Goal: Task Accomplishment & Management: Complete application form

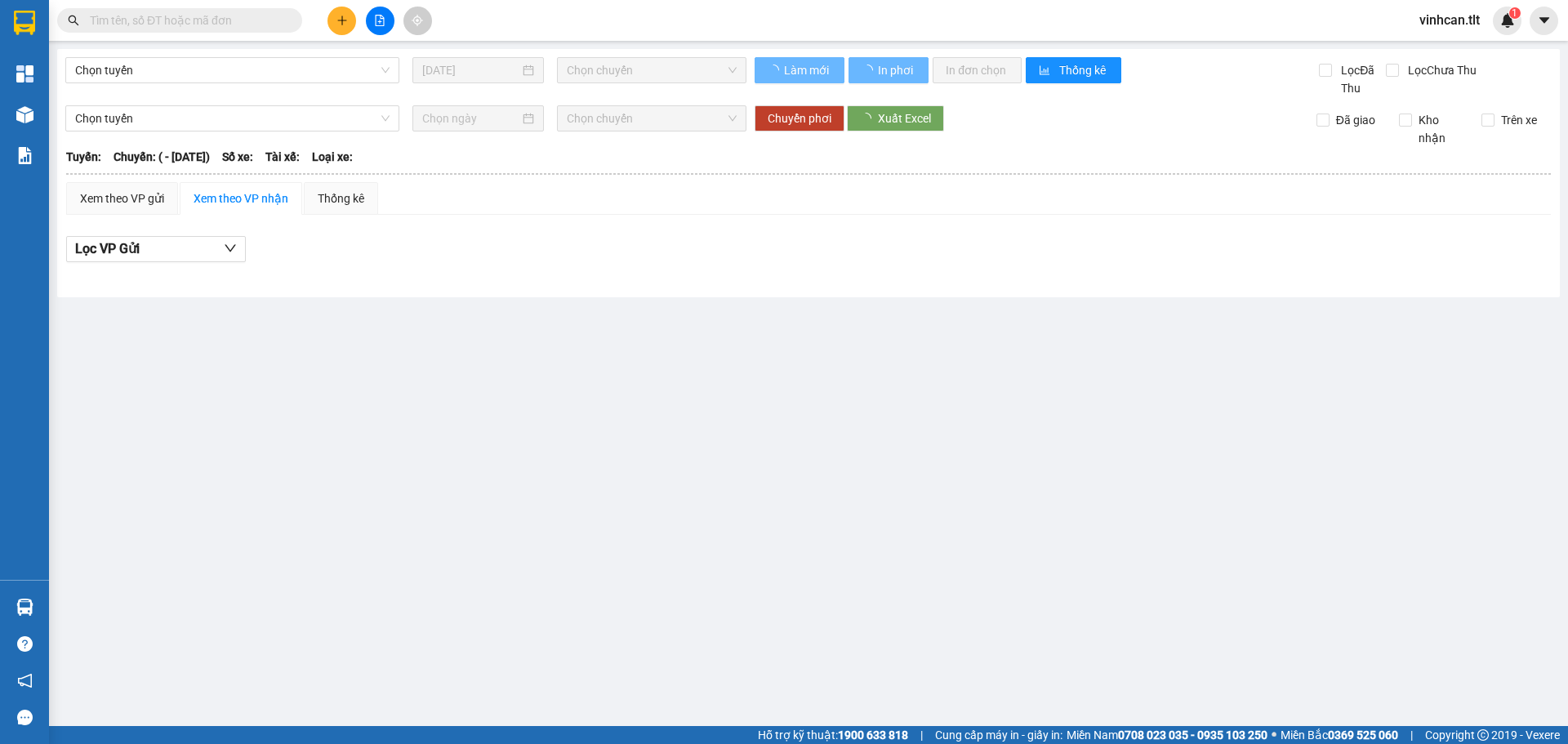
type input "[DATE]"
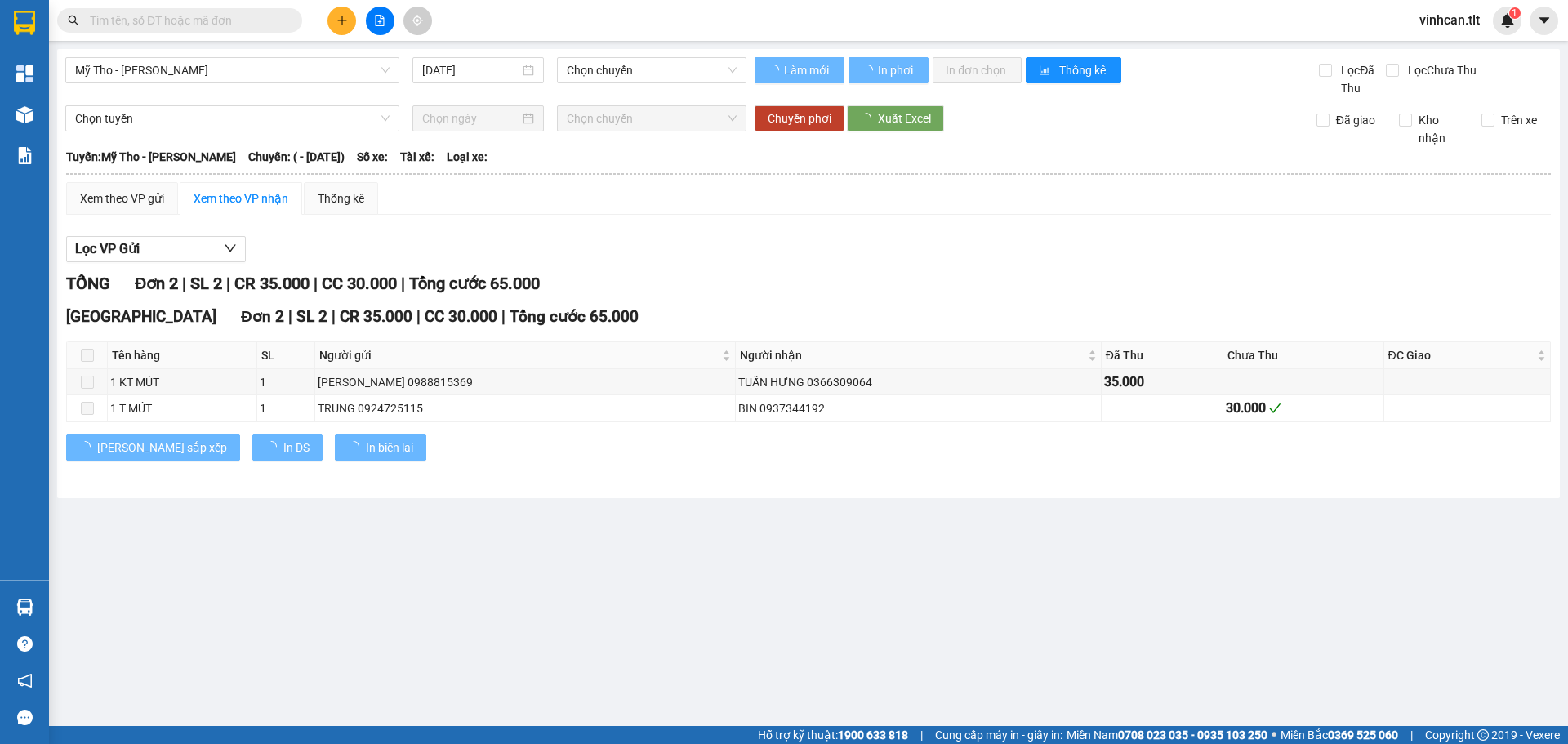
type input "[DATE]"
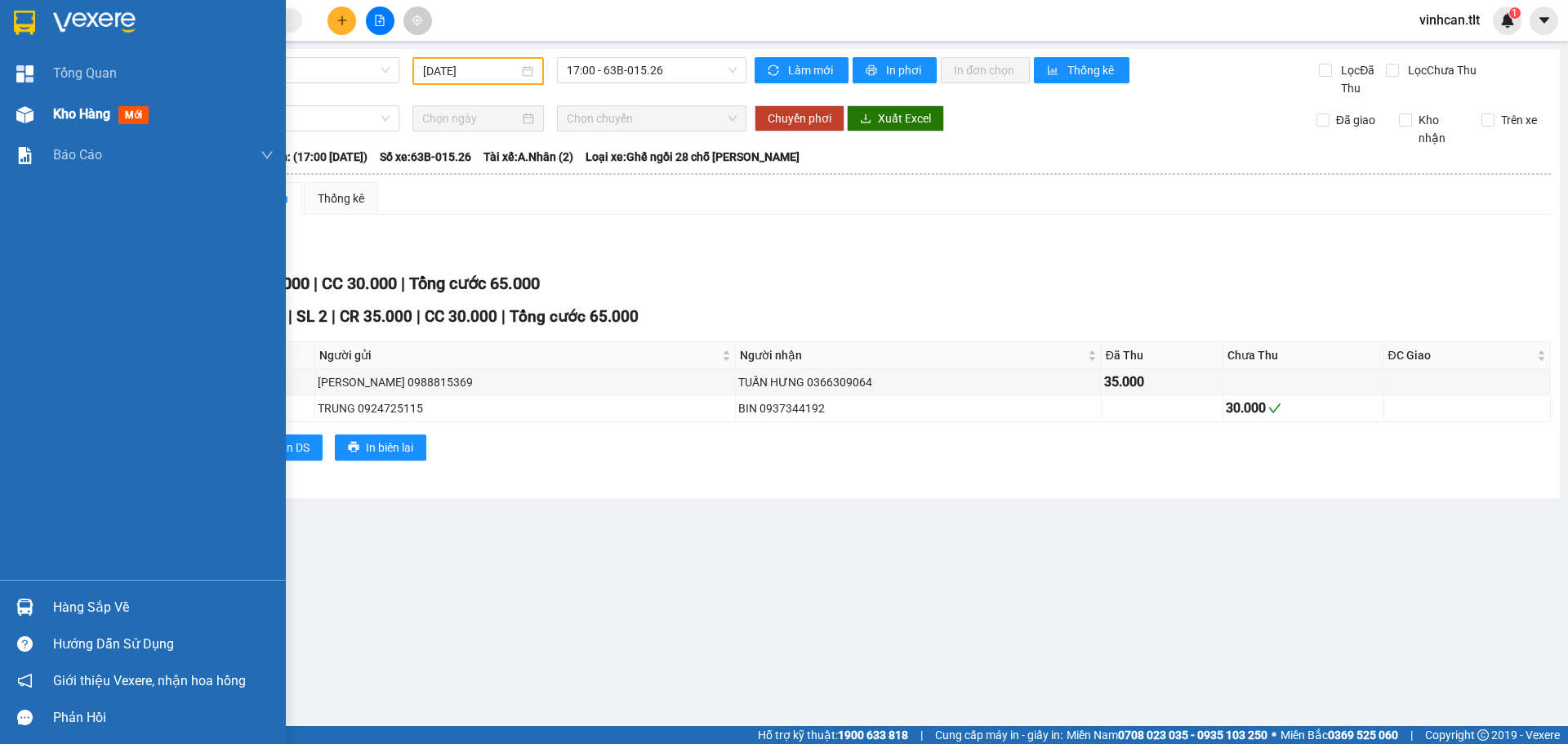
click at [74, 122] on span "Kho hàng" at bounding box center [82, 114] width 57 height 16
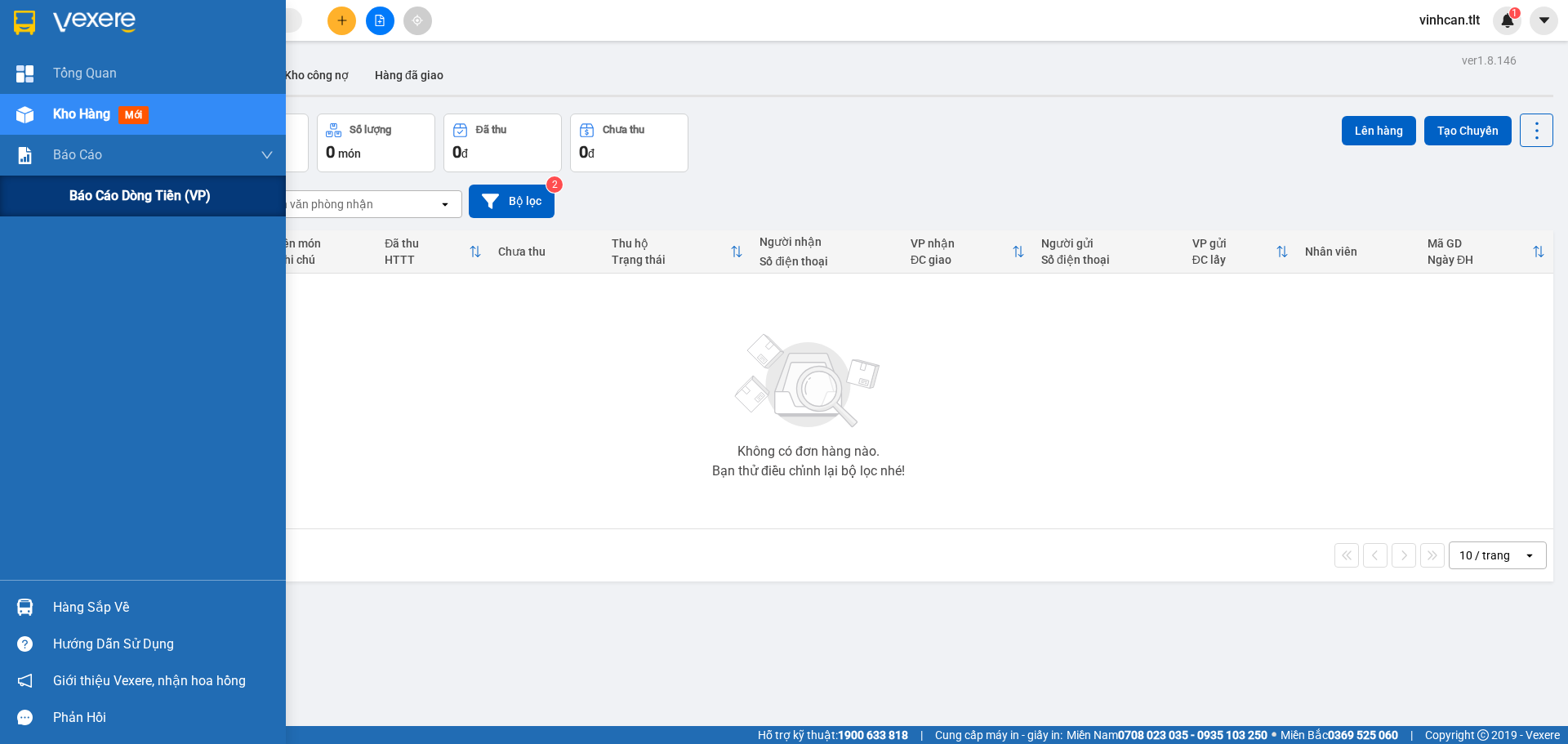
click at [90, 199] on span "Báo cáo dòng tiền (VP)" at bounding box center [139, 195] width 141 height 20
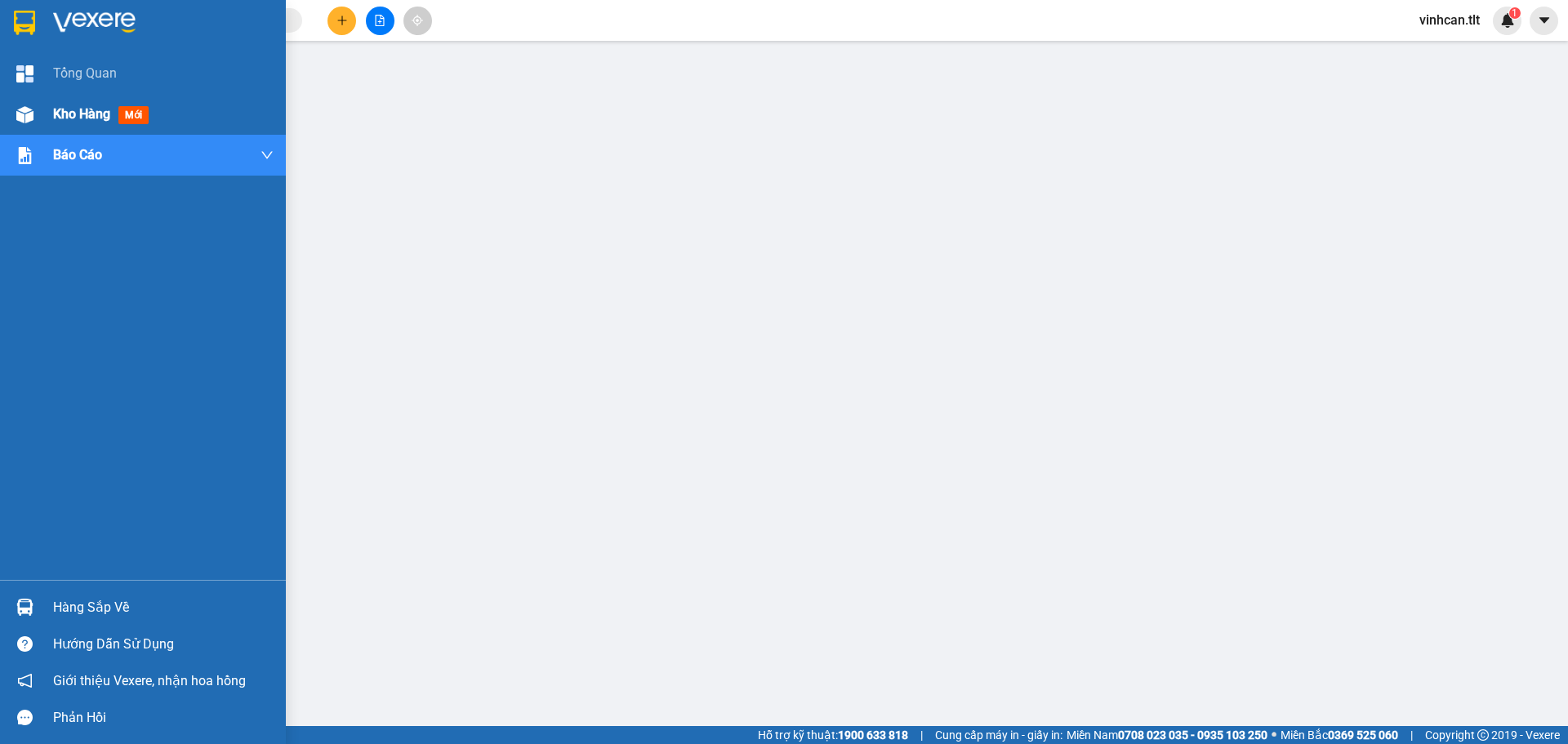
click at [171, 126] on div "Kho hàng mới" at bounding box center [163, 115] width 221 height 41
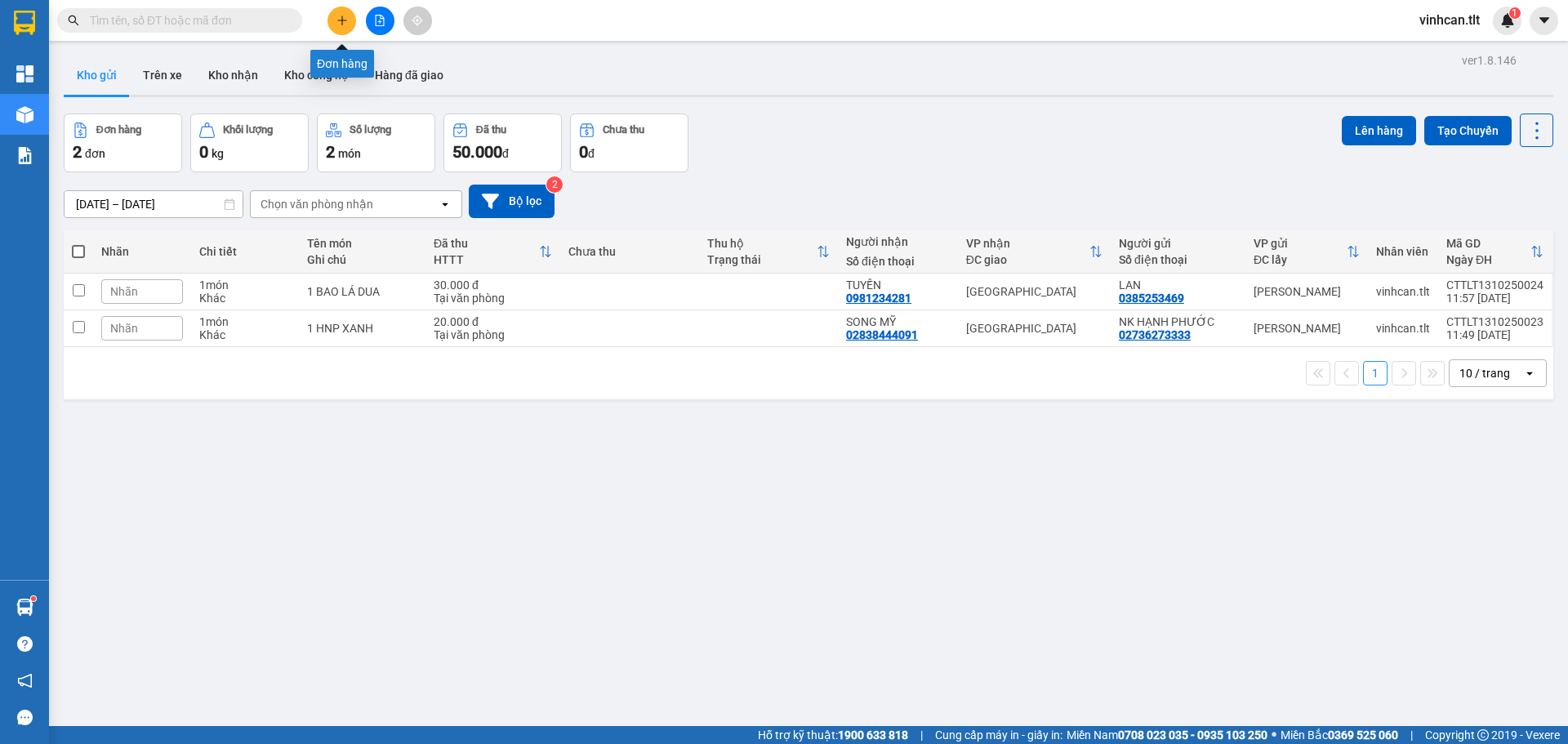
click at [333, 23] on button at bounding box center [341, 20] width 28 height 28
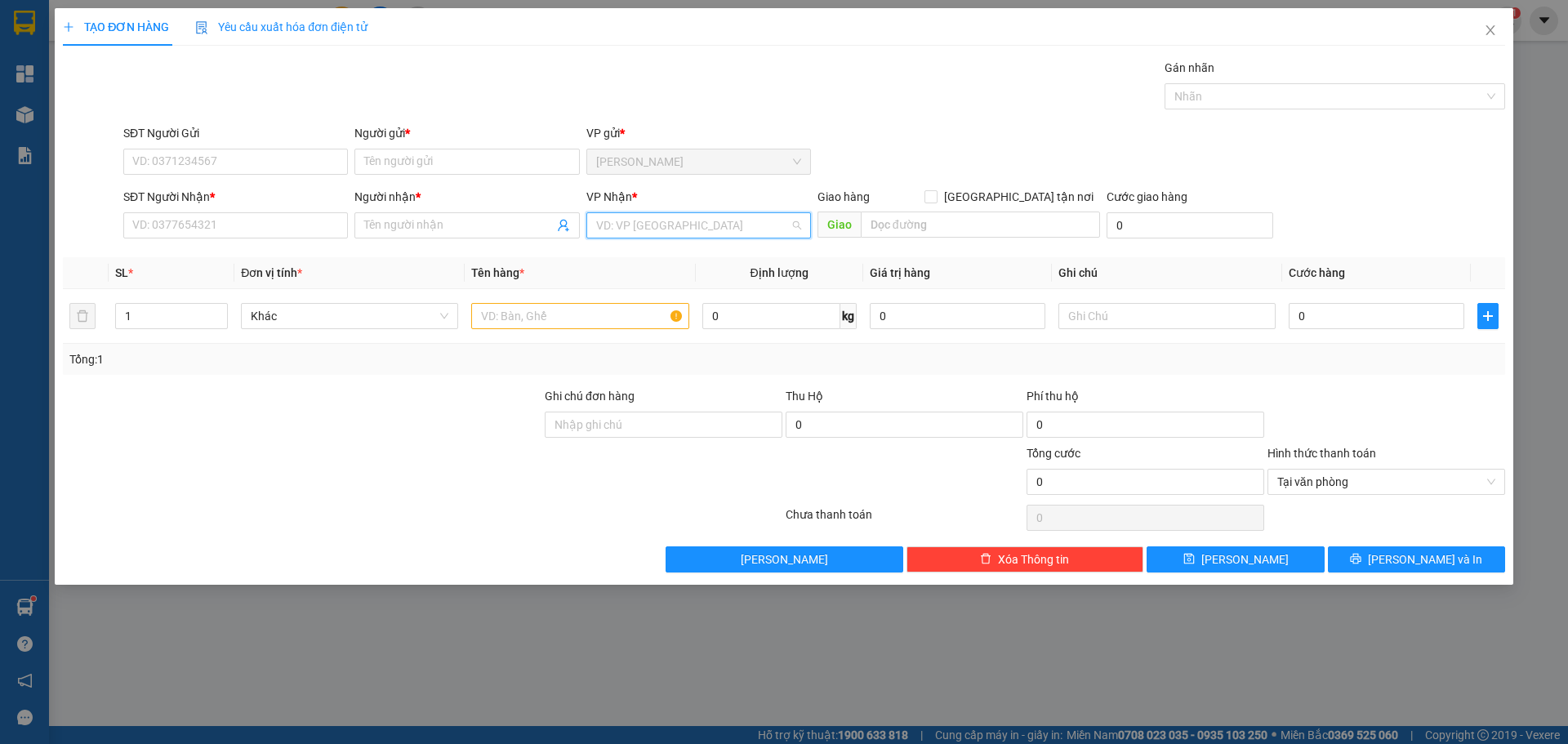
drag, startPoint x: 667, startPoint y: 225, endPoint x: 664, endPoint y: 232, distance: 7.6
click at [665, 227] on input "search" at bounding box center [692, 225] width 193 height 24
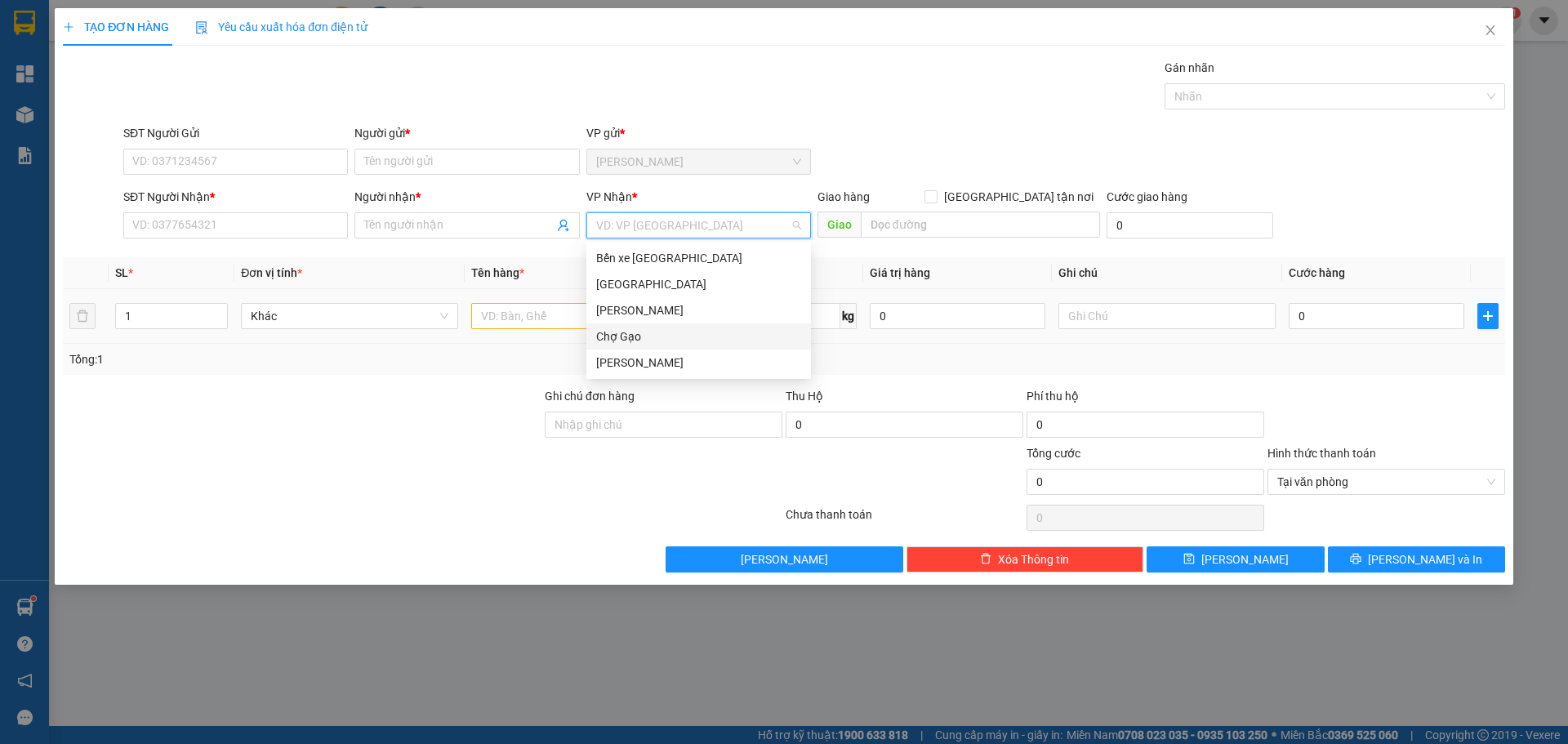
click at [630, 329] on div "Chợ Gạo" at bounding box center [698, 337] width 205 height 18
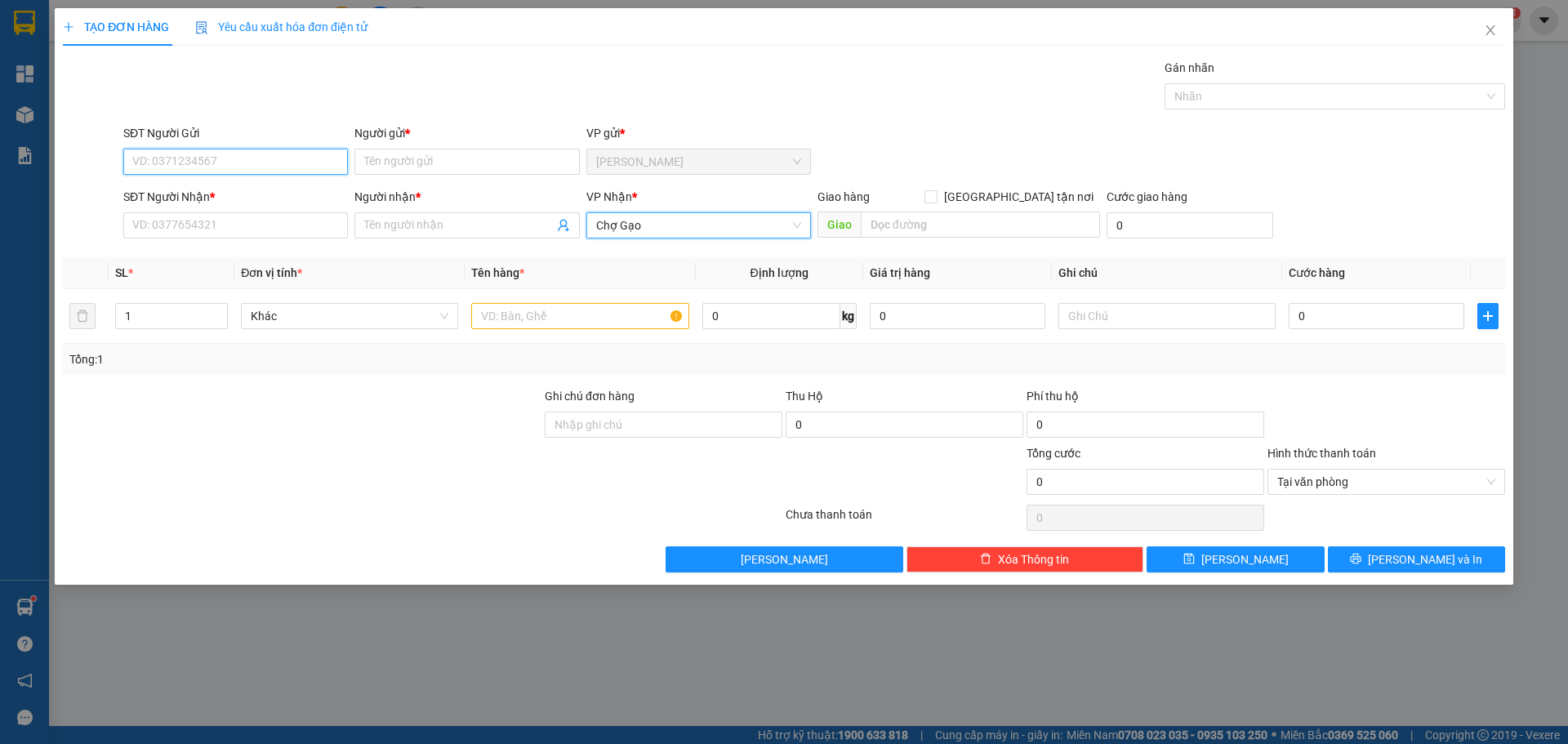
click at [264, 160] on input "SĐT Người Gửi" at bounding box center [235, 161] width 225 height 26
type input "0981168762"
click at [262, 195] on div "0981168762 - LINH" at bounding box center [235, 195] width 205 height 18
type input "LINH"
type input "0981168762"
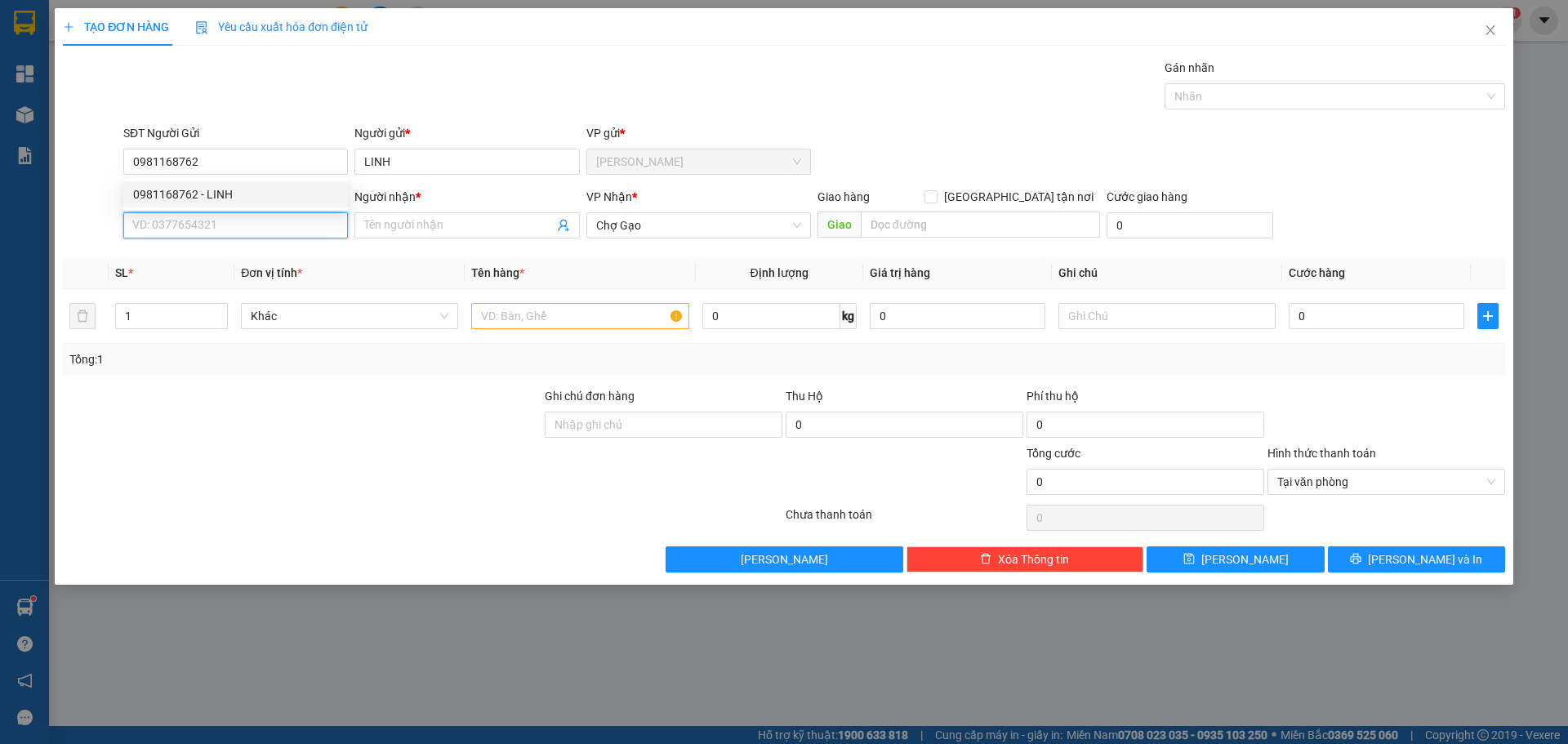
click at [264, 231] on input "SĐT Người Nhận *" at bounding box center [235, 225] width 225 height 26
click at [255, 278] on div "0969641679 - [PERSON_NAME]" at bounding box center [235, 284] width 205 height 18
type input "0969641679"
type input "HUỲNH"
click at [543, 309] on input "text" at bounding box center [579, 316] width 217 height 26
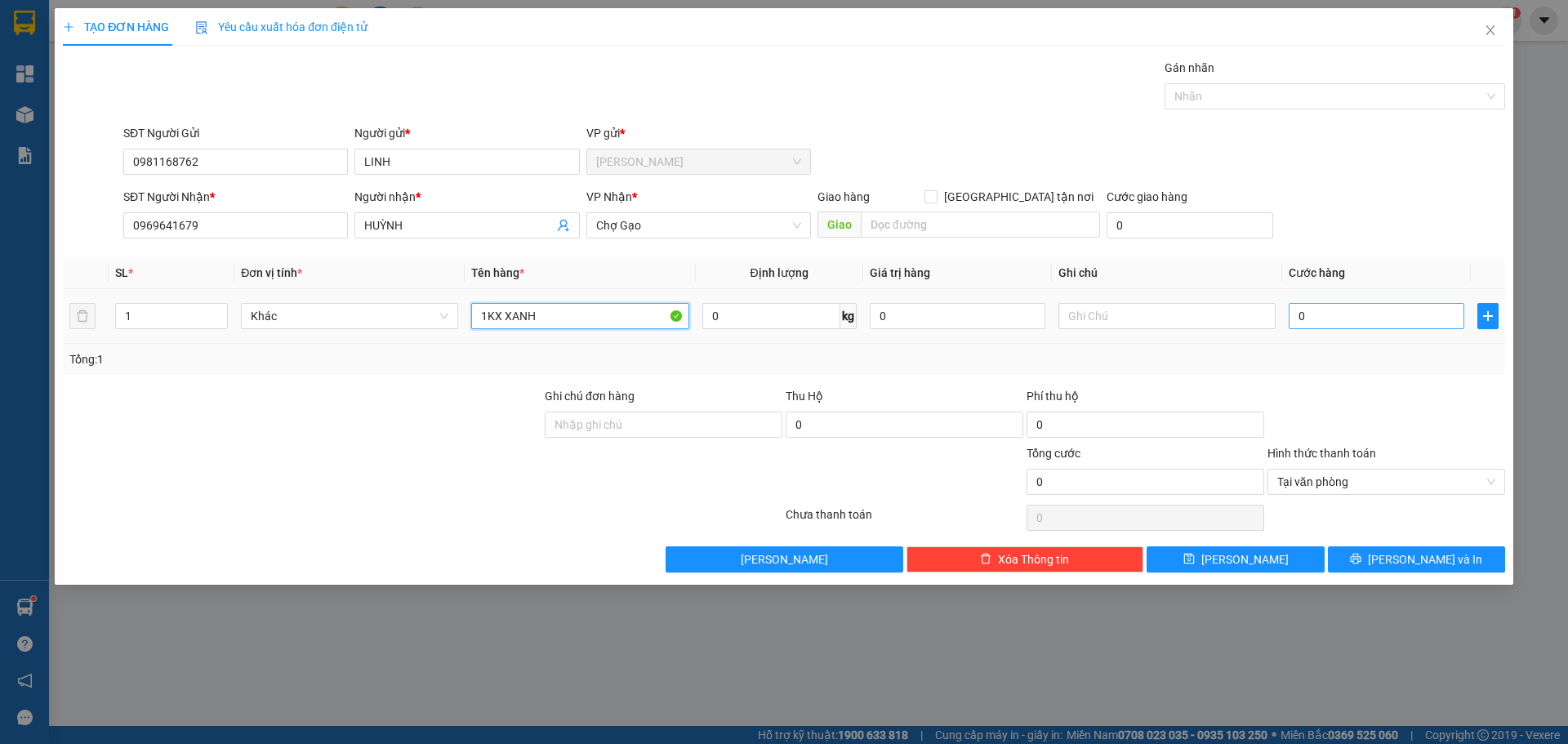
type input "1KX XANH"
click at [1384, 305] on input "0" at bounding box center [1376, 316] width 176 height 26
type input "2"
type input "25"
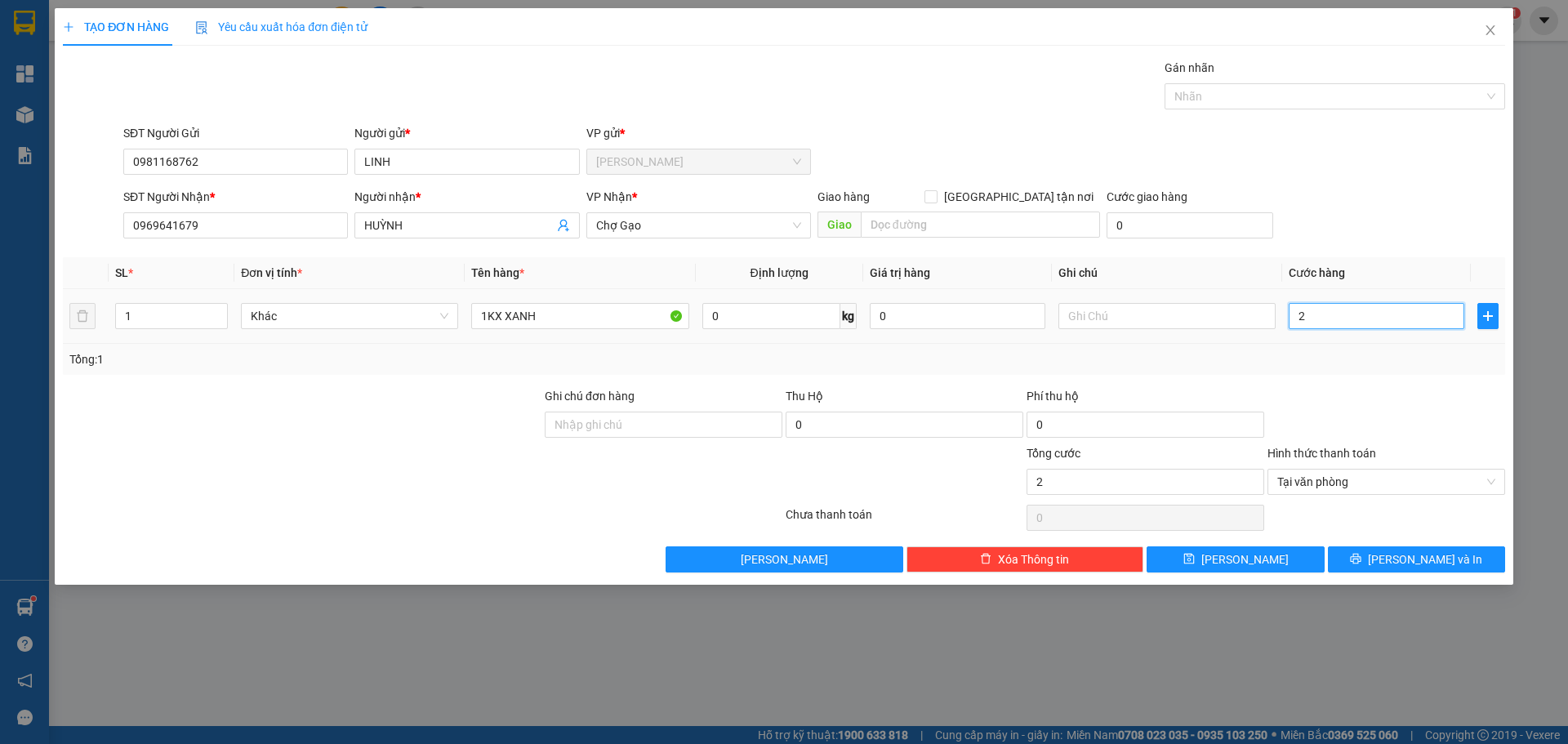
type input "25"
type input "25.000"
click at [1441, 566] on span "[PERSON_NAME] và In" at bounding box center [1425, 559] width 115 height 18
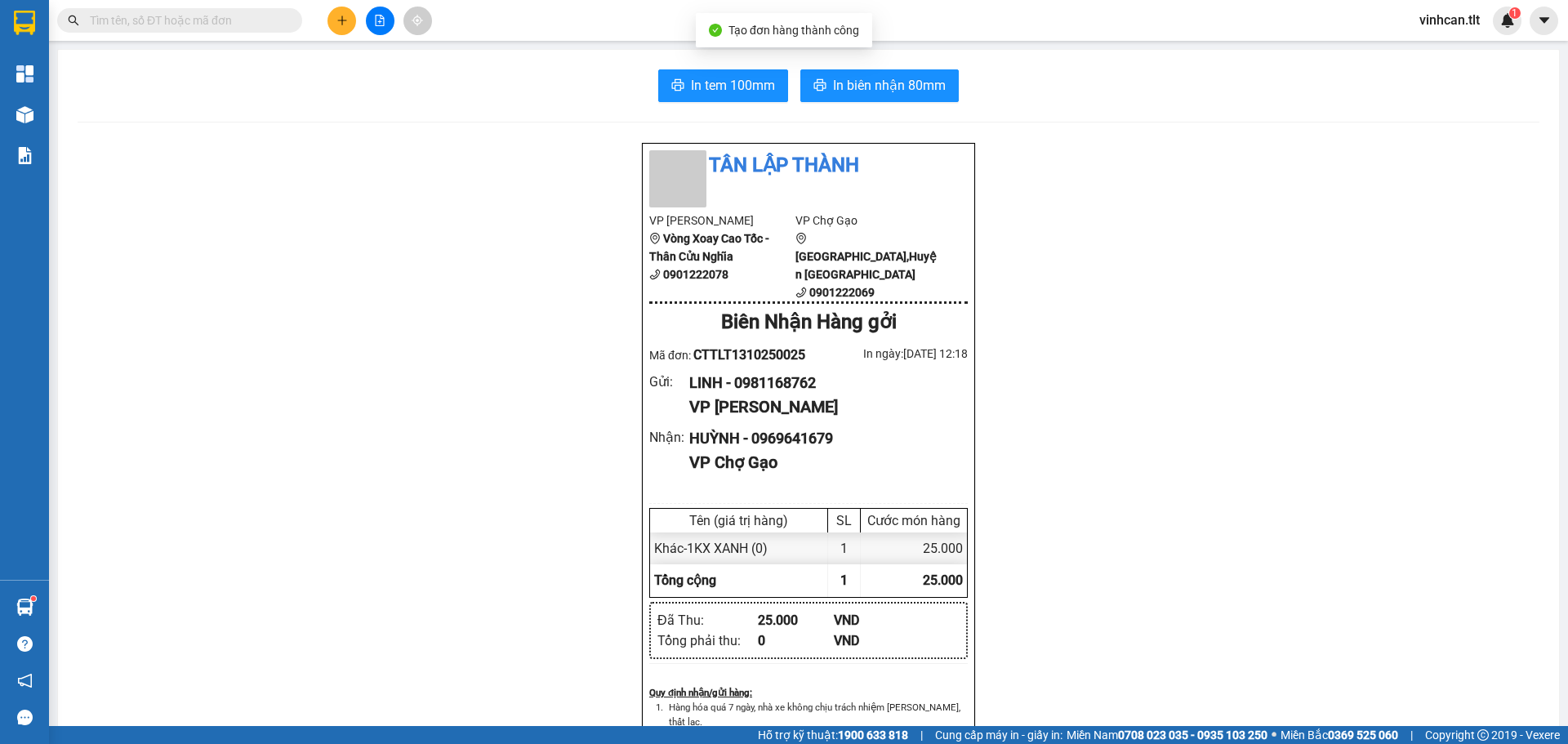
click at [714, 106] on div "In tem 100mm In biên nhận 80mm Tân Lập Thành VP Cao Tốc Vòng Xoay Cao Tốc - Thâ…" at bounding box center [809, 720] width 1501 height 1340
click at [716, 89] on span "In tem 100mm" at bounding box center [733, 85] width 85 height 20
